Goal: Go to known website: Access a specific website the user already knows

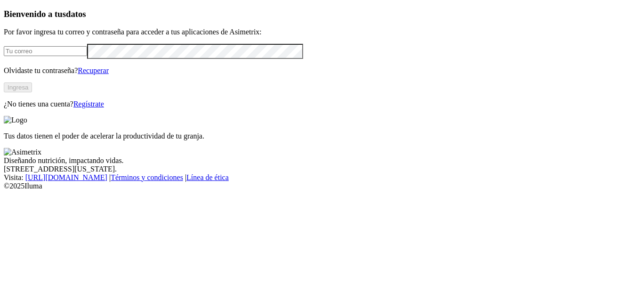
type input "[PERSON_NAME][EMAIL_ADDRESS][PERSON_NAME][DOMAIN_NAME]"
click at [32, 92] on button "Ingresa" at bounding box center [18, 87] width 28 height 10
